Goal: Task Accomplishment & Management: Manage account settings

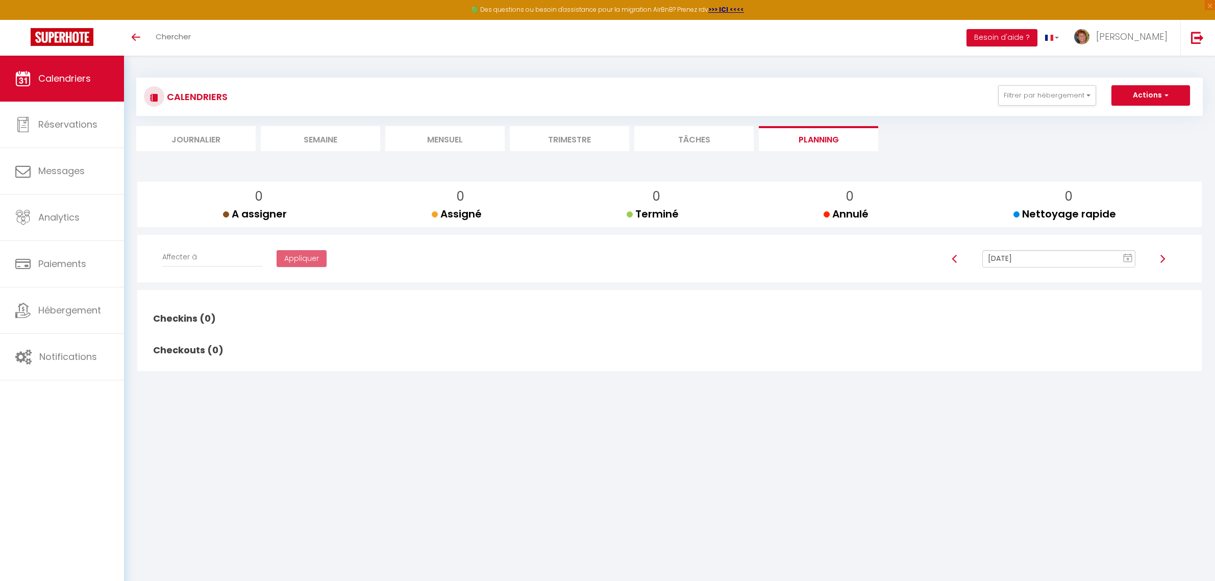
scroll to position [55, 0]
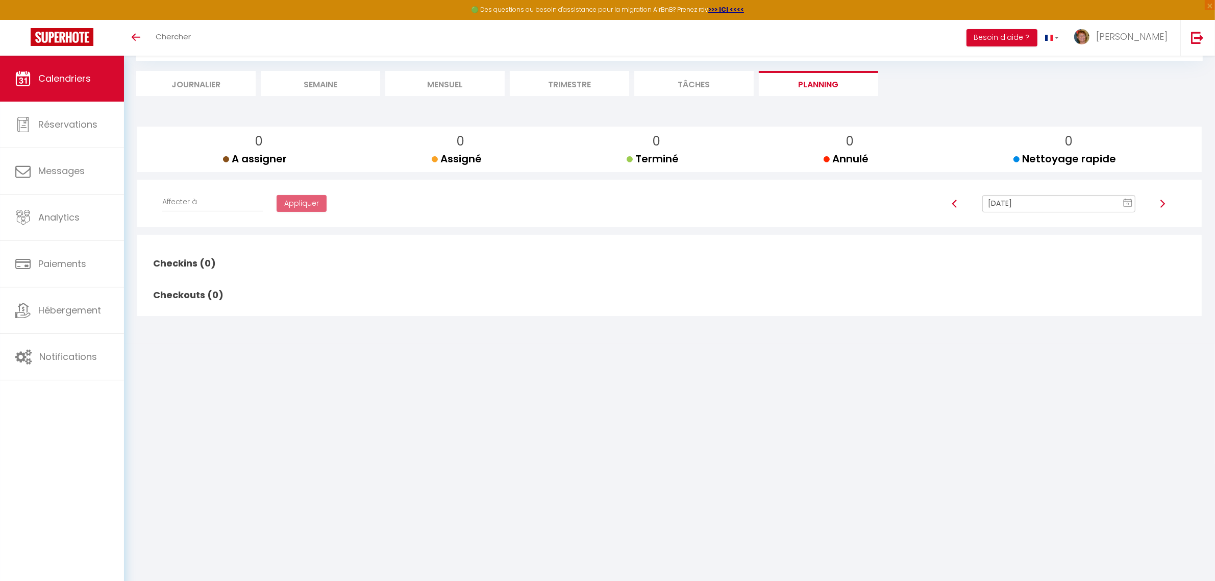
click at [954, 203] on img at bounding box center [955, 204] width 8 height 8
type input "[PERSON_NAME][DATE]"
click at [1192, 35] on img at bounding box center [1197, 37] width 13 height 13
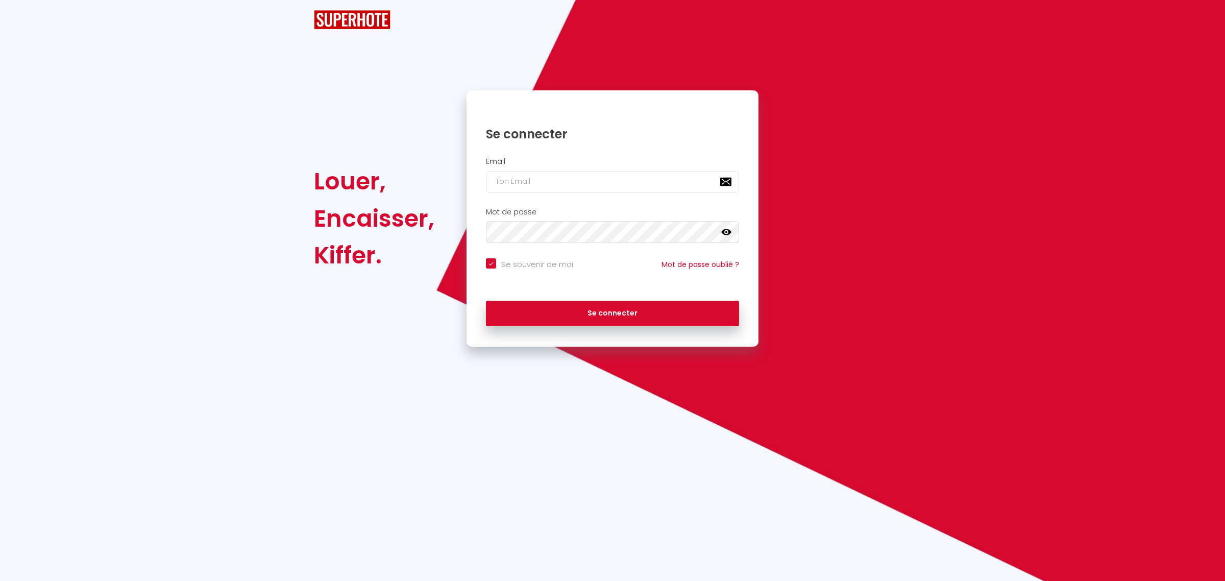
checkbox input "true"
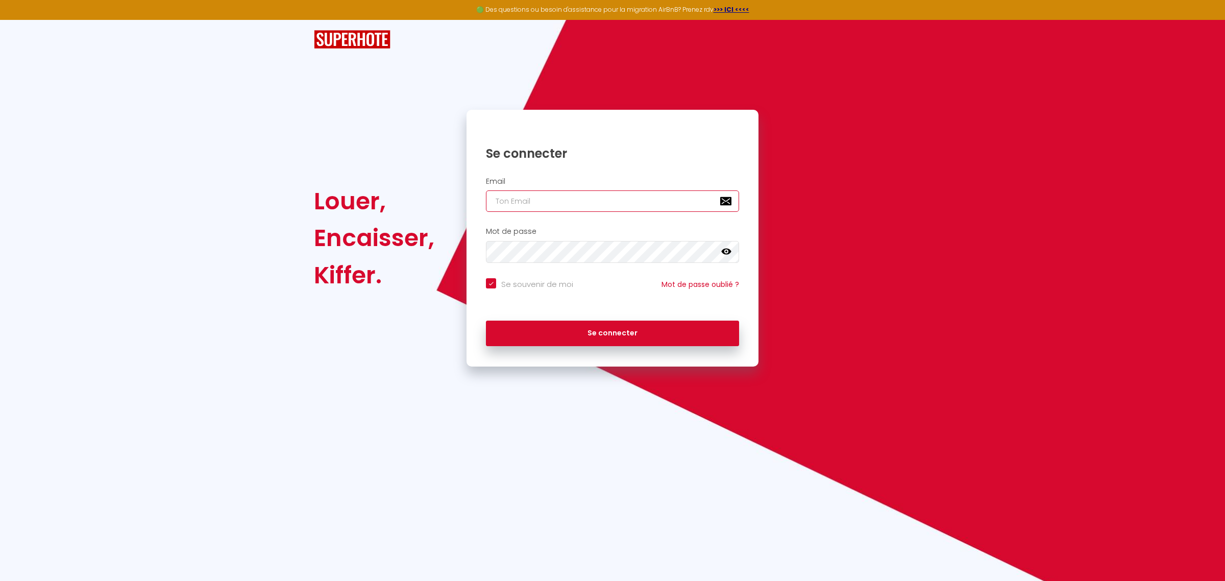
type input "[EMAIL_ADDRESS][DOMAIN_NAME]"
click at [581, 340] on button "Se connecter" at bounding box center [612, 334] width 253 height 26
checkbox input "true"
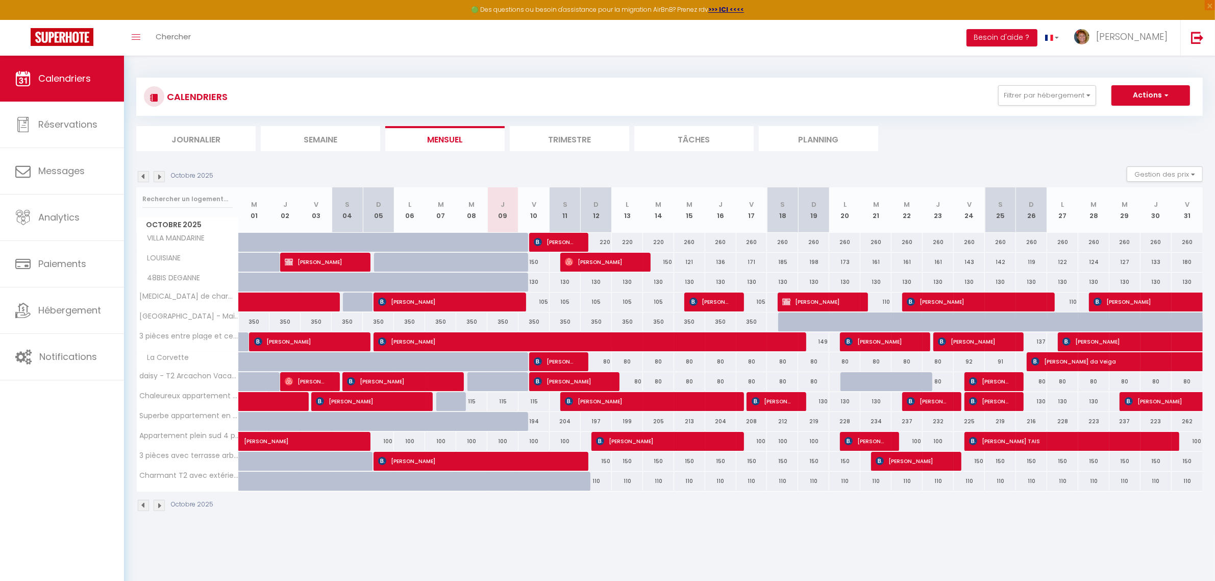
click at [836, 131] on li "Planning" at bounding box center [818, 138] width 119 height 25
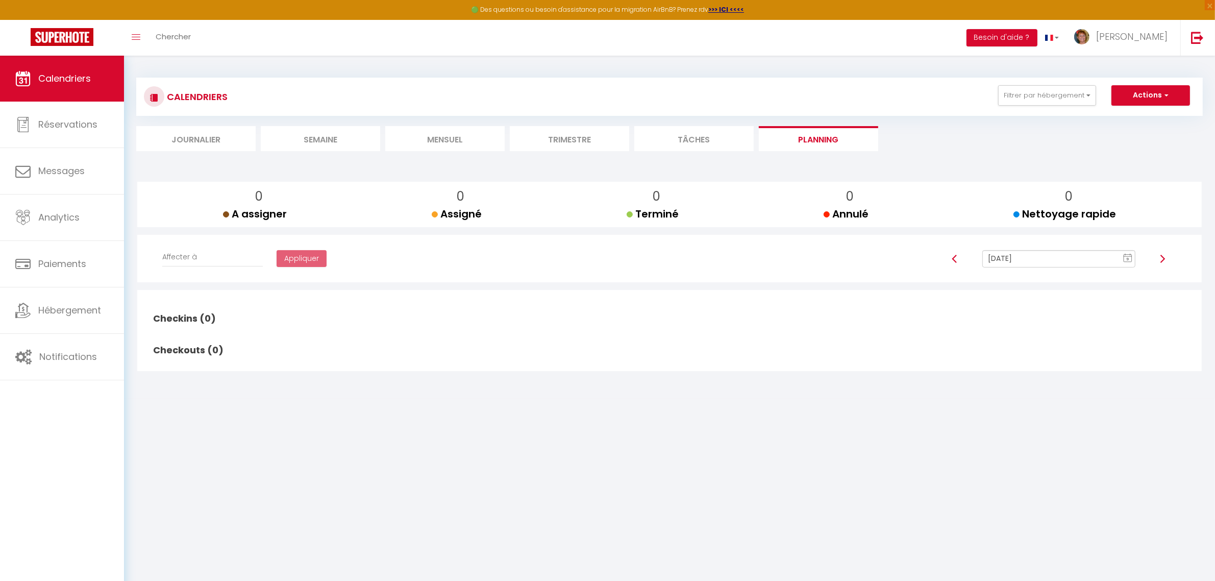
click at [958, 258] on img at bounding box center [955, 259] width 8 height 8
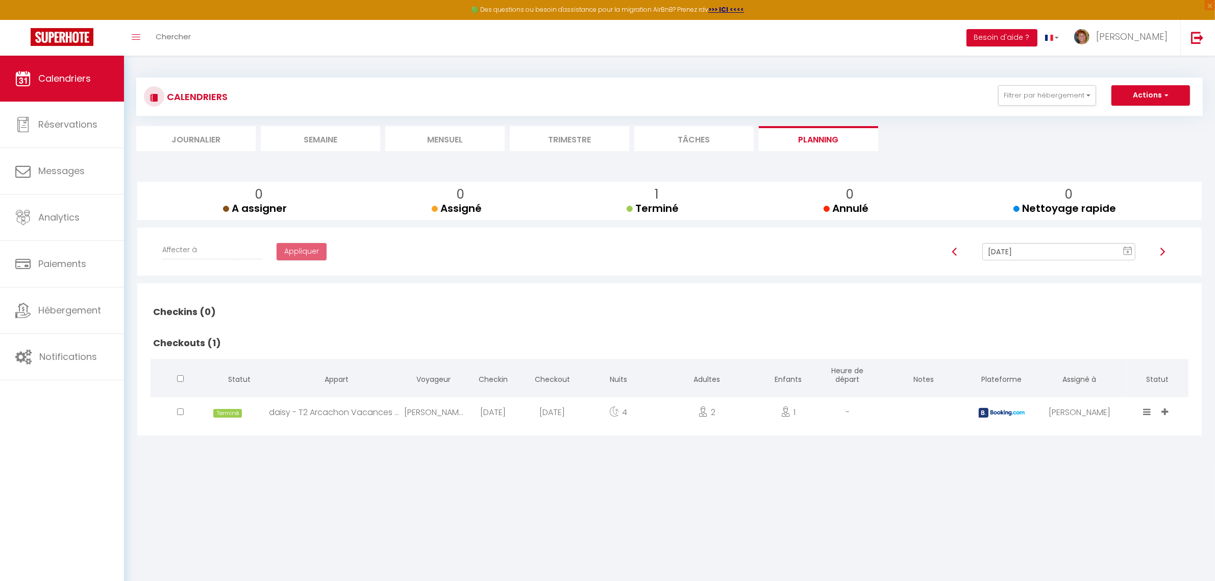
click at [953, 251] on img at bounding box center [955, 252] width 8 height 8
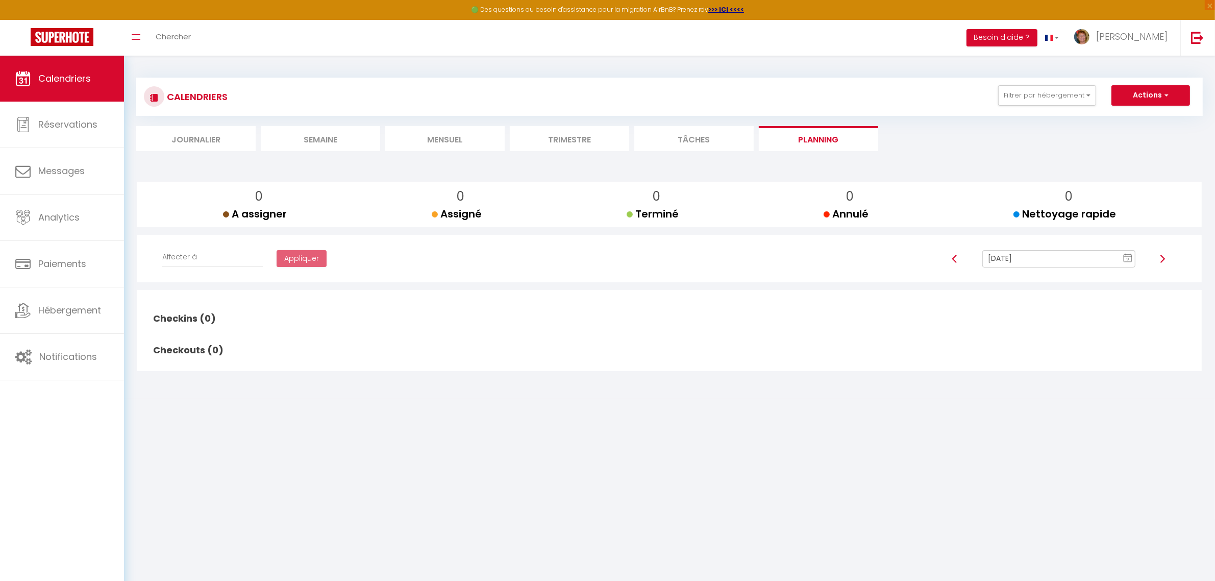
click at [953, 255] on img at bounding box center [955, 259] width 8 height 8
type input "[DATE]"
checkbox input "false"
click at [1164, 259] on img at bounding box center [1163, 259] width 8 height 8
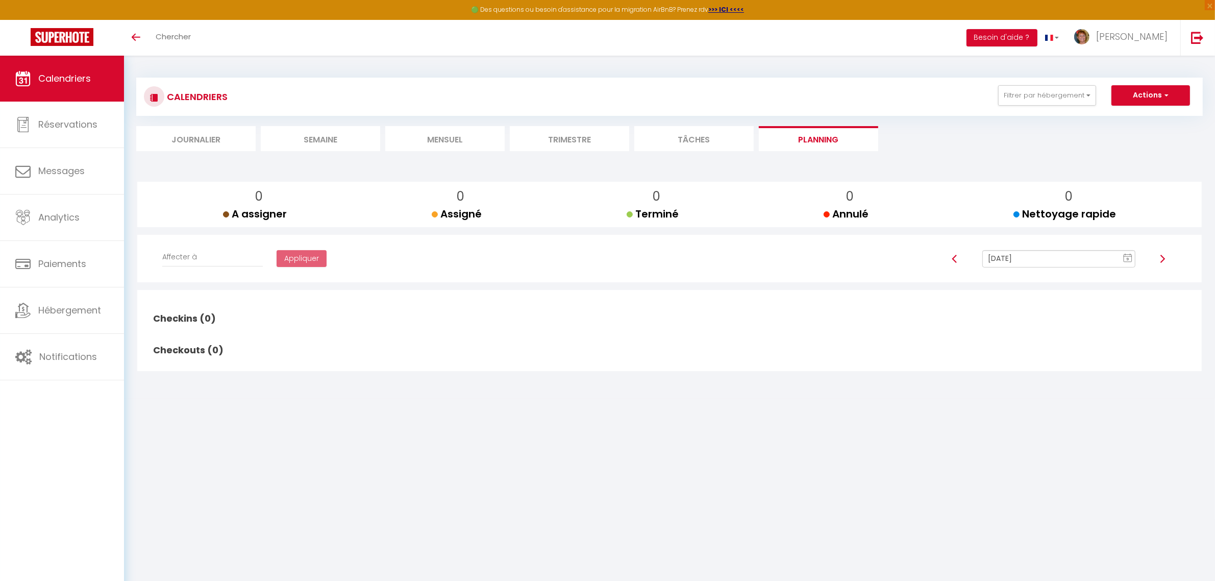
type input "Oct 10, 2025"
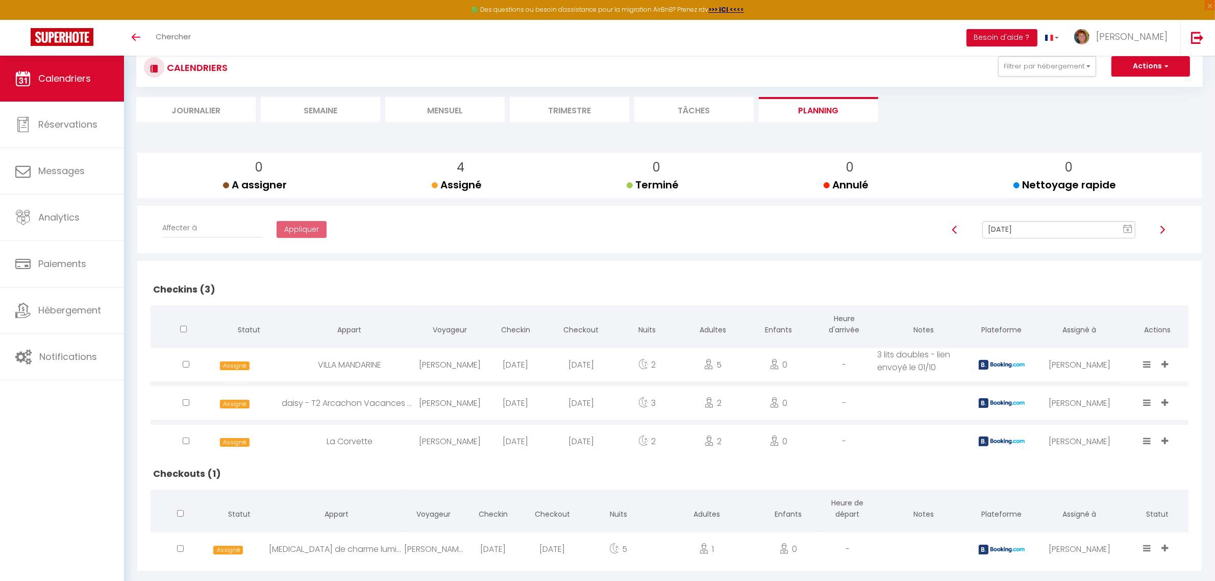
scroll to position [55, 0]
